Goal: Information Seeking & Learning: Learn about a topic

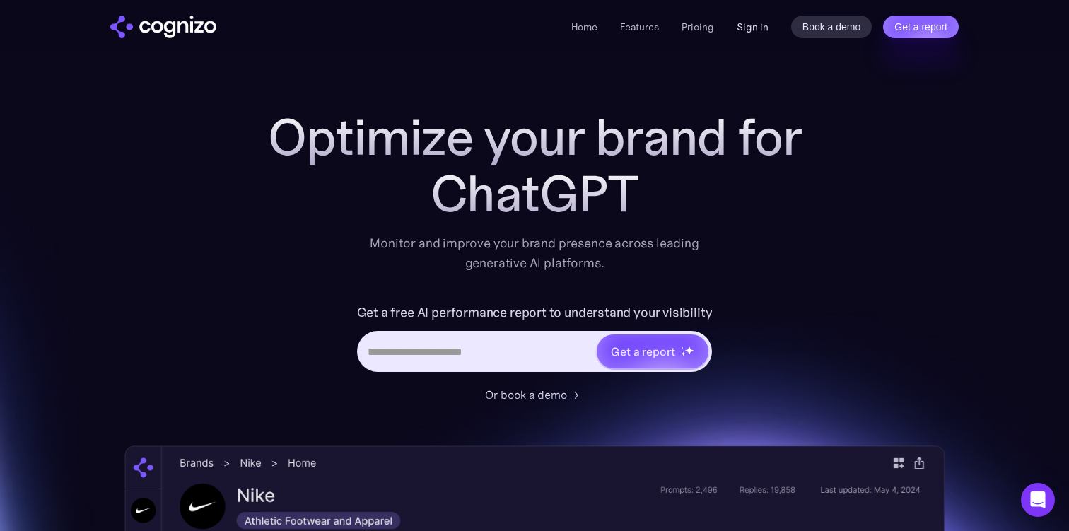
click at [752, 25] on link "Sign in" at bounding box center [753, 26] width 32 height 17
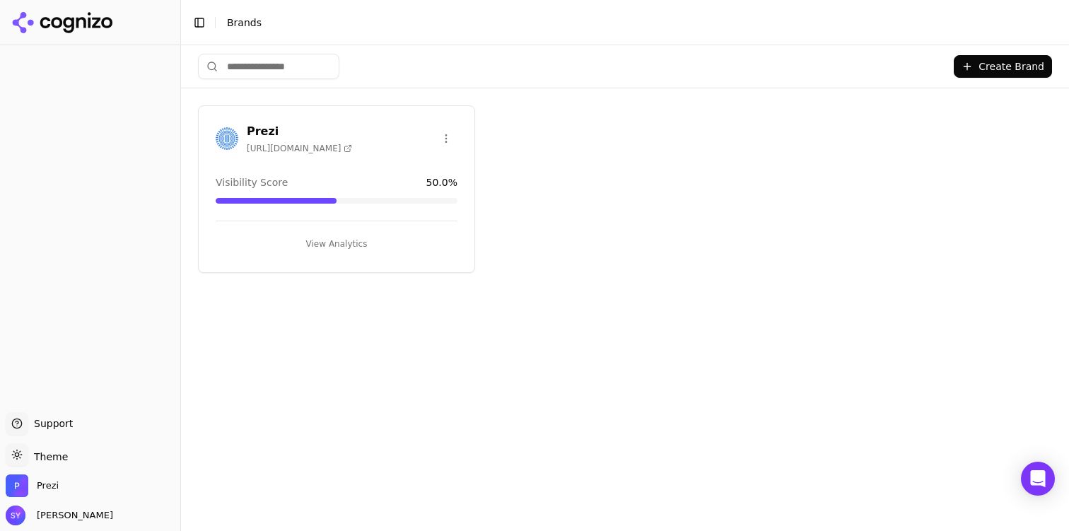
click at [337, 238] on button "View Analytics" at bounding box center [337, 244] width 242 height 23
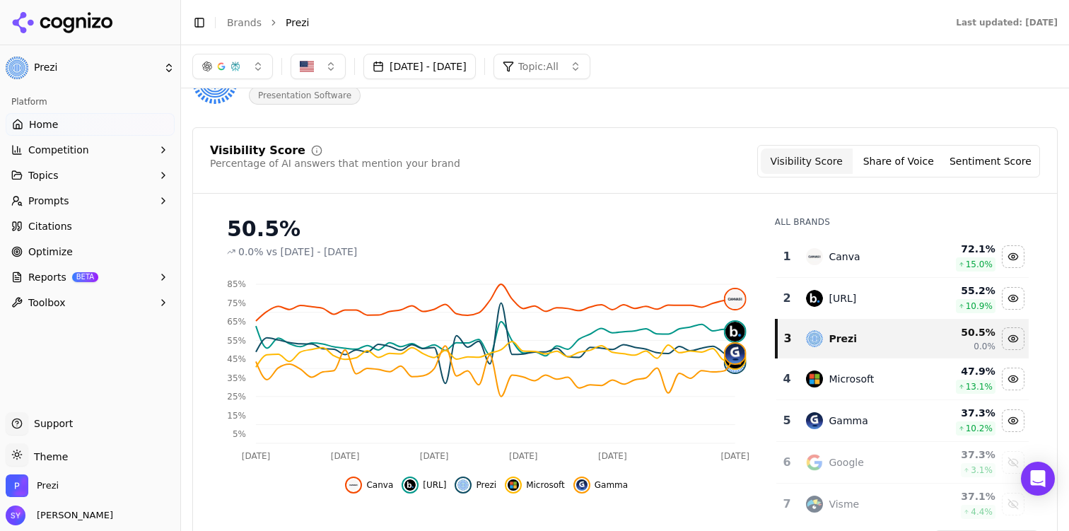
scroll to position [80, 0]
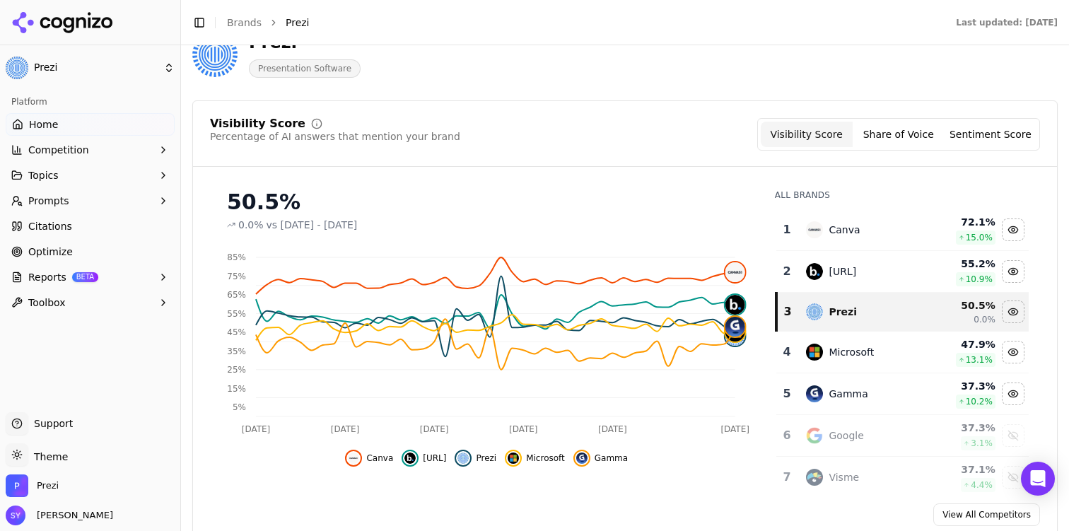
click at [83, 146] on span "Competition" at bounding box center [58, 150] width 61 height 14
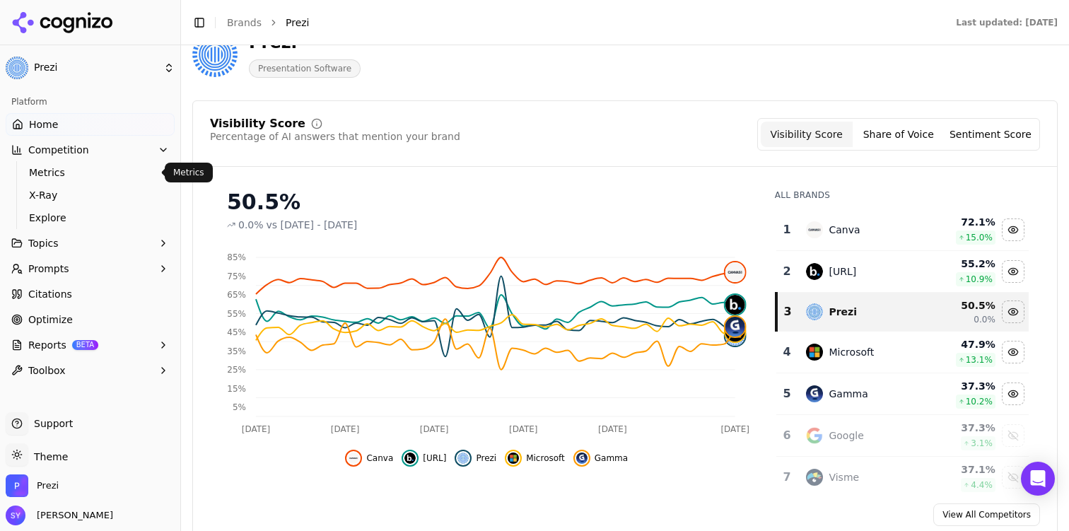
click at [80, 180] on link "Metrics" at bounding box center [90, 173] width 134 height 20
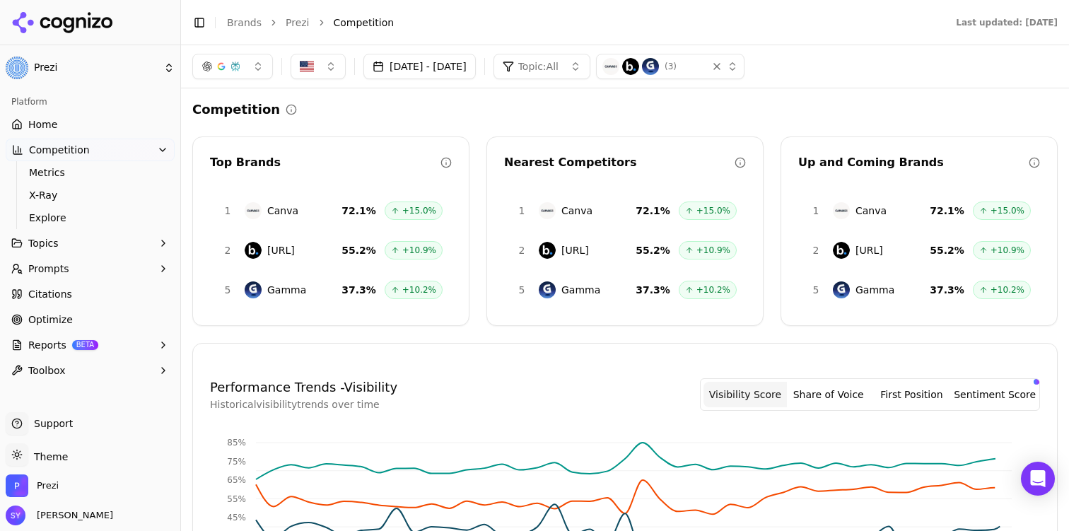
click at [94, 238] on button "Topics" at bounding box center [90, 243] width 169 height 23
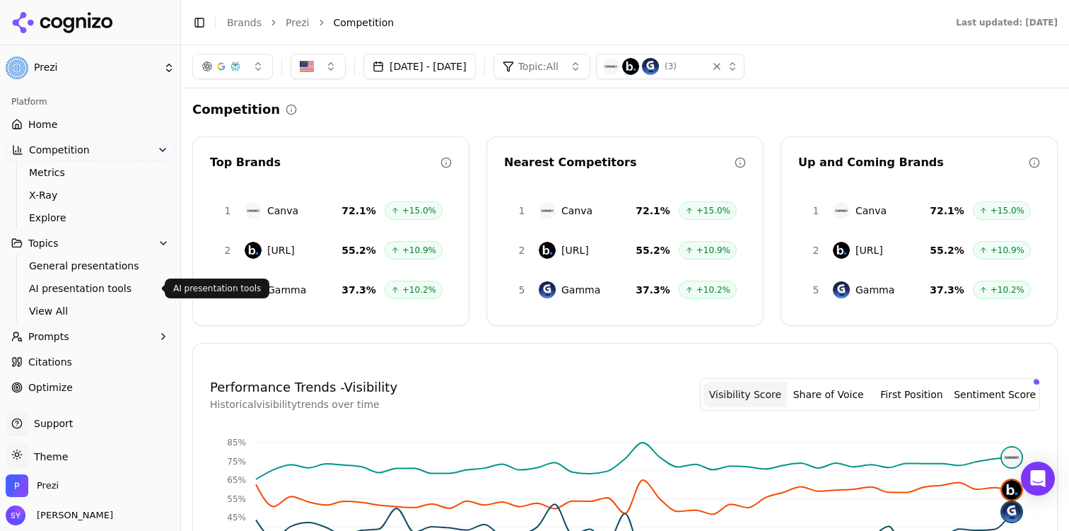
click at [100, 288] on span "AI presentation tools" at bounding box center [90, 288] width 123 height 14
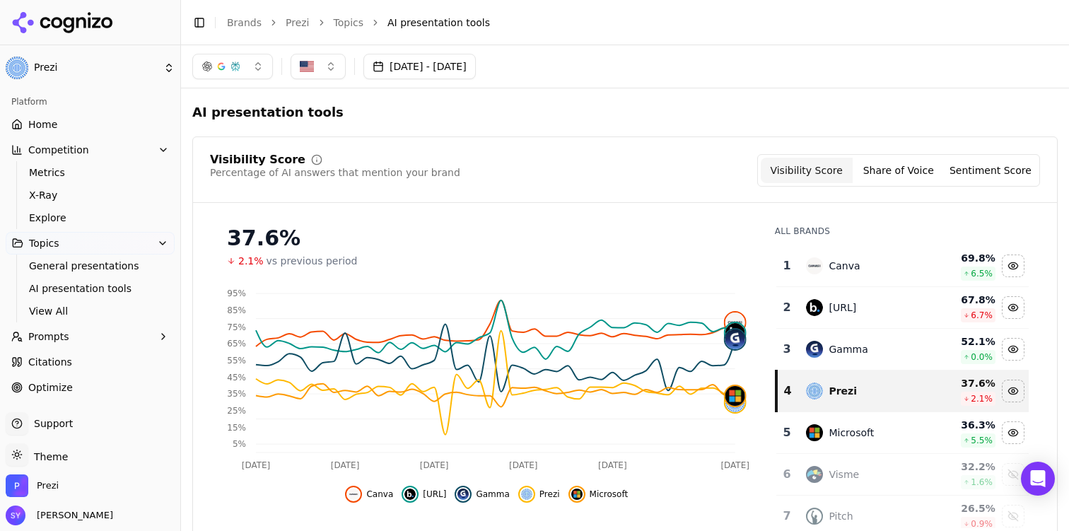
click at [476, 71] on button "Aug 17, 2025 - Sep 30, 2025" at bounding box center [419, 66] width 112 height 25
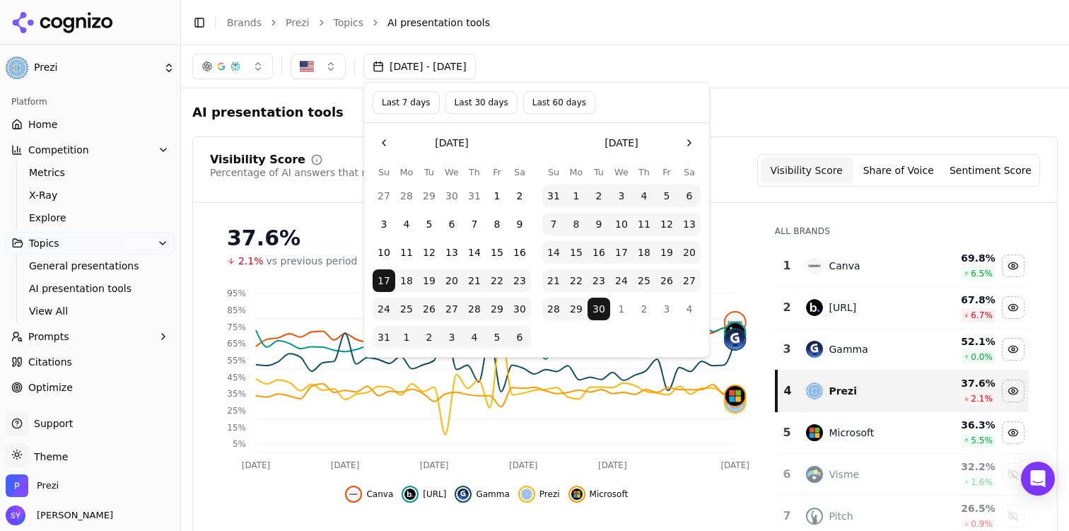
click at [497, 194] on button "1" at bounding box center [497, 196] width 23 height 23
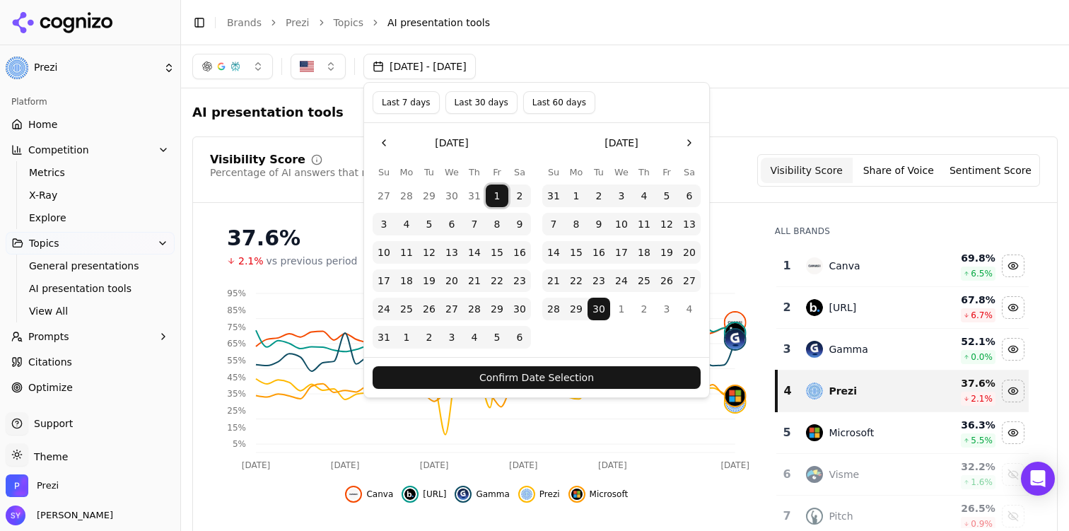
click at [648, 315] on button "2" at bounding box center [644, 309] width 23 height 23
click at [492, 197] on button "1" at bounding box center [497, 196] width 23 height 23
click at [684, 143] on button "Go to the Next Month" at bounding box center [689, 142] width 23 height 23
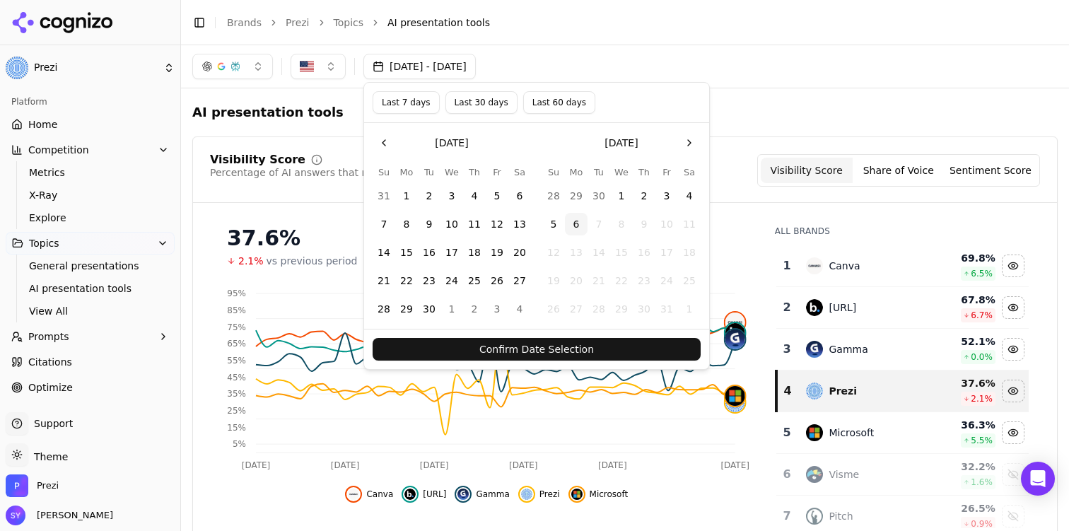
click at [571, 227] on button "6" at bounding box center [576, 224] width 23 height 23
click at [590, 341] on button "Confirm Date Selection" at bounding box center [537, 349] width 328 height 23
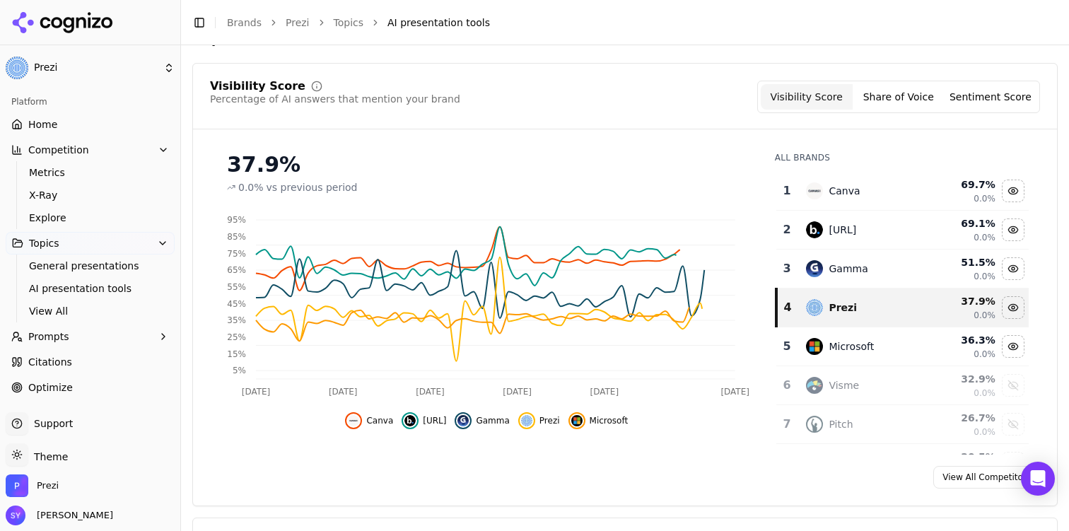
scroll to position [84, 0]
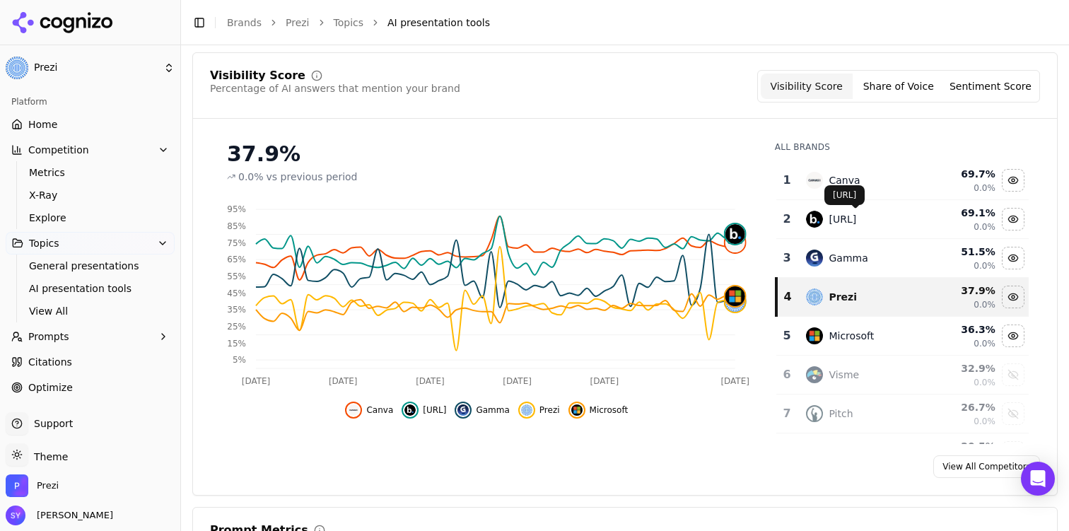
click at [838, 218] on div "Beautiful.ai" at bounding box center [843, 219] width 28 height 14
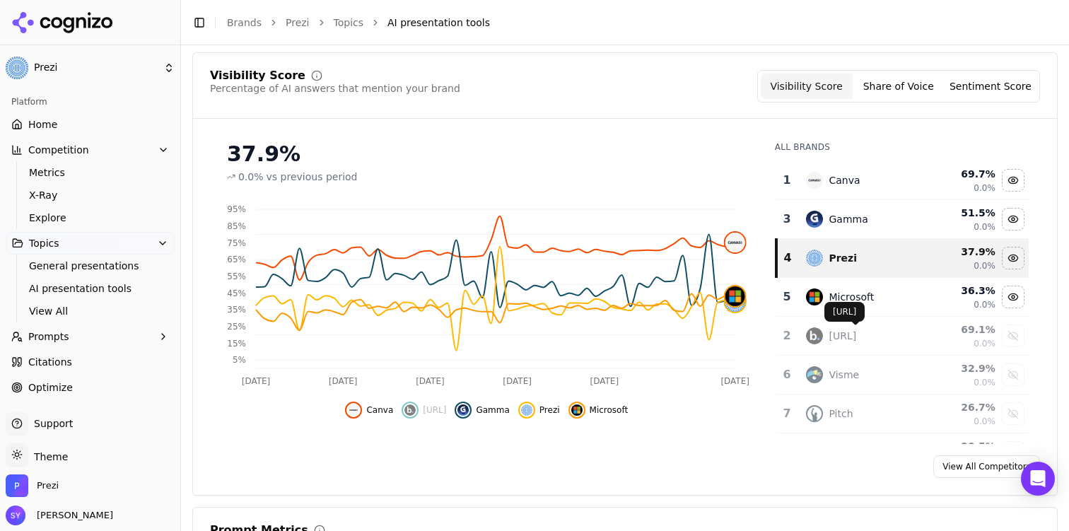
click at [856, 339] on div "Beautiful.ai" at bounding box center [843, 336] width 28 height 14
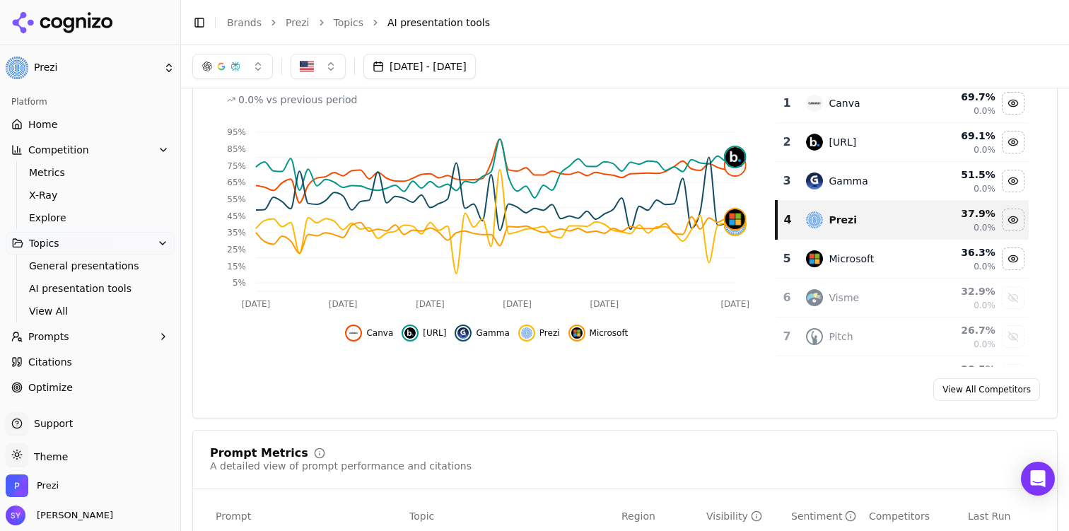
scroll to position [140, 0]
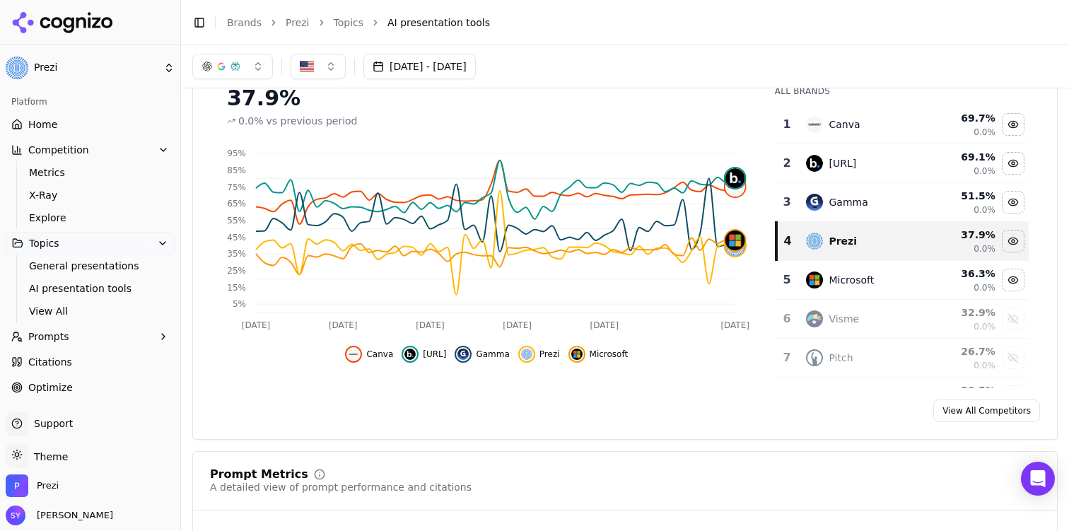
click at [837, 35] on header "Toggle Sidebar Brands Prezi Topics AI presentation tools" at bounding box center [625, 22] width 888 height 45
